Goal: Communication & Community: Answer question/provide support

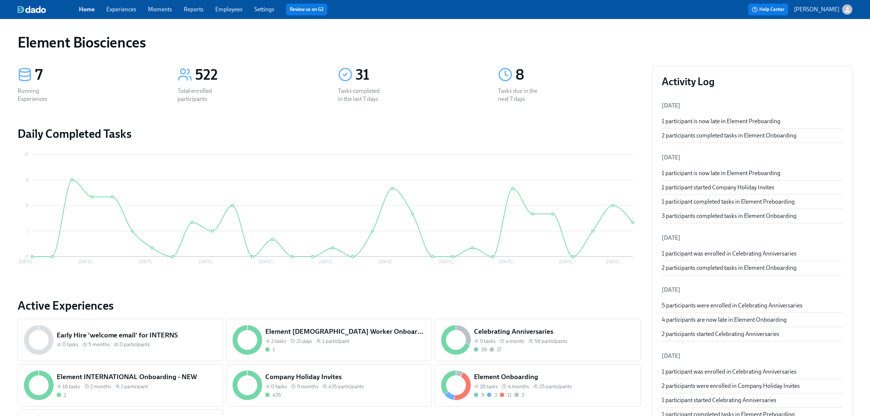
click at [133, 13] on span "Experiences" at bounding box center [121, 9] width 30 height 8
click at [110, 6] on link "Experiences" at bounding box center [121, 9] width 30 height 7
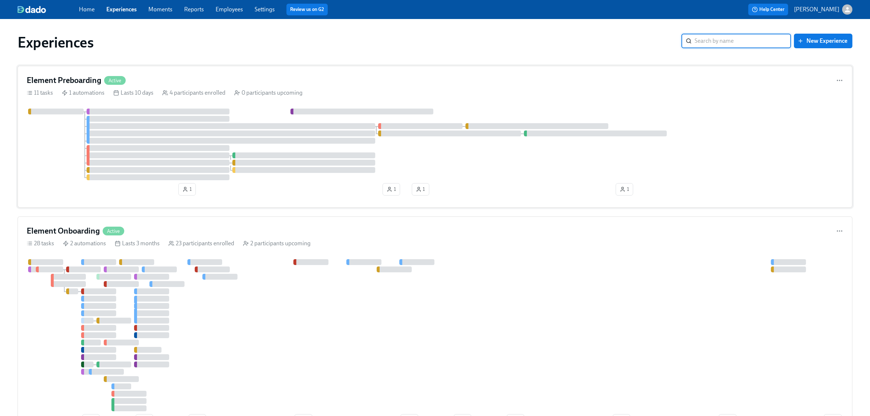
click at [494, 143] on div at bounding box center [435, 145] width 817 height 72
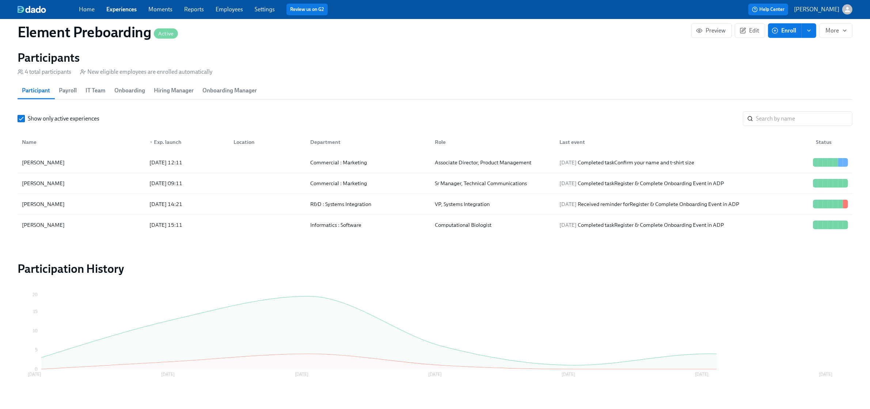
scroll to position [655, 0]
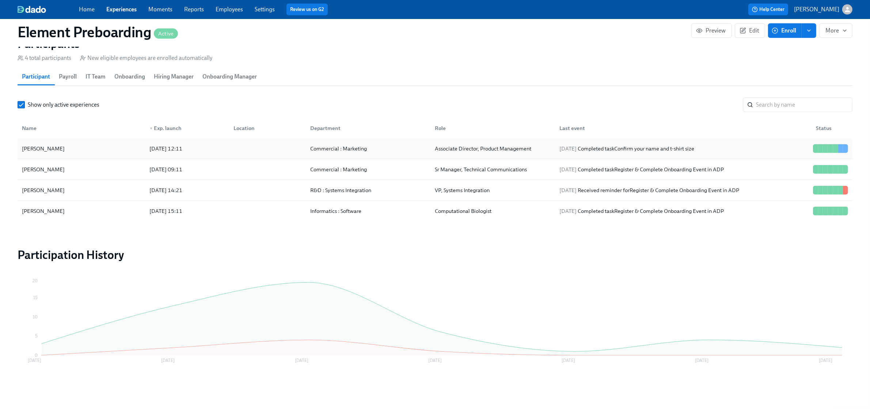
click at [99, 149] on div "[PERSON_NAME]" at bounding box center [81, 148] width 125 height 15
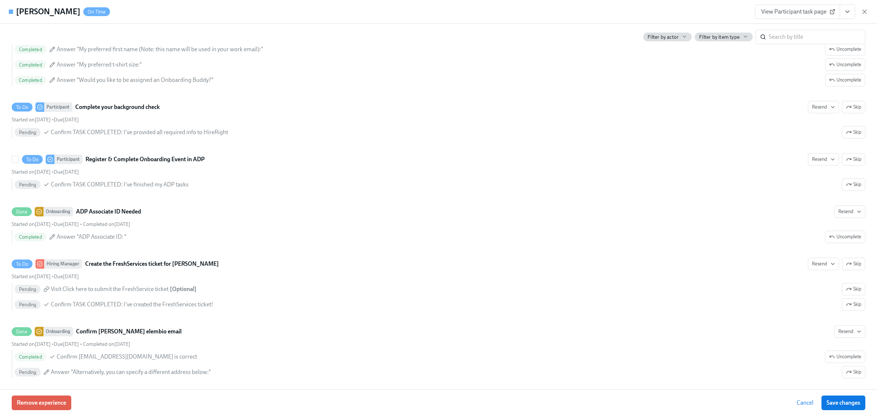
scroll to position [525, 0]
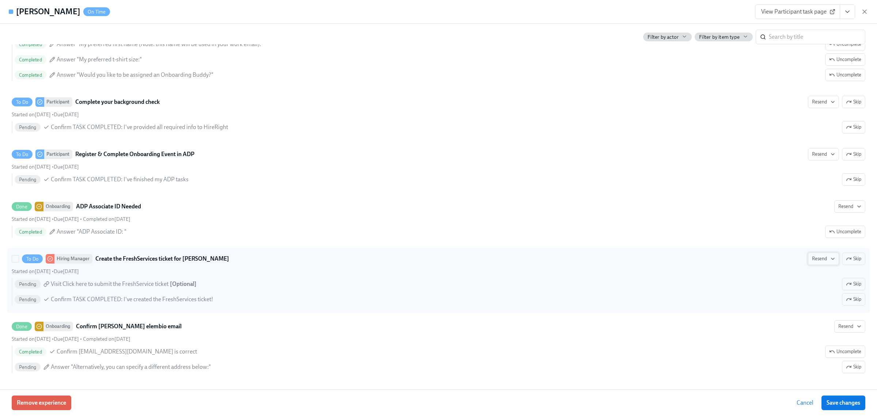
click at [808, 263] on button "Resend" at bounding box center [823, 258] width 31 height 12
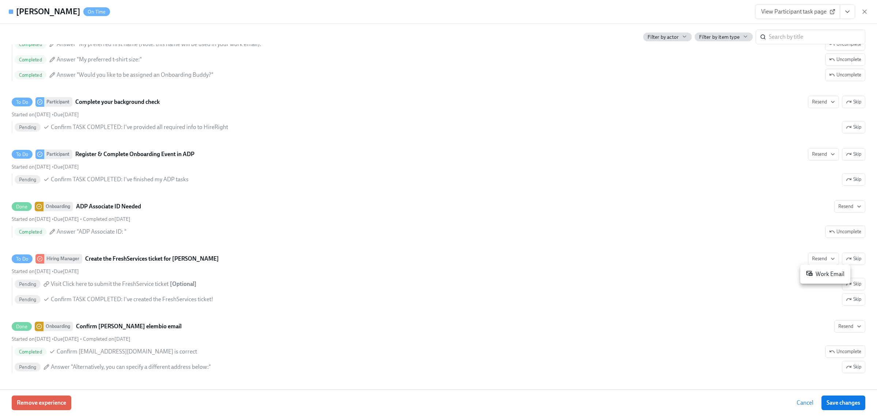
click at [813, 274] on div "Work Email" at bounding box center [825, 274] width 38 height 9
click at [836, 408] on button "Save changes" at bounding box center [843, 402] width 44 height 15
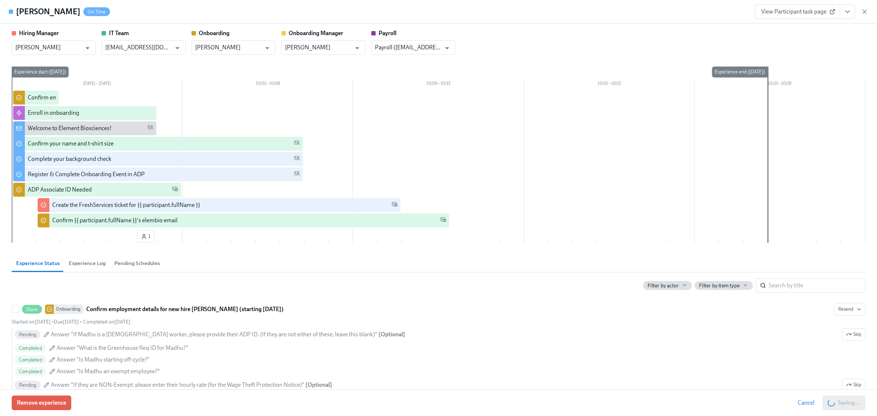
scroll to position [0, 0]
